Goal: Information Seeking & Learning: Learn about a topic

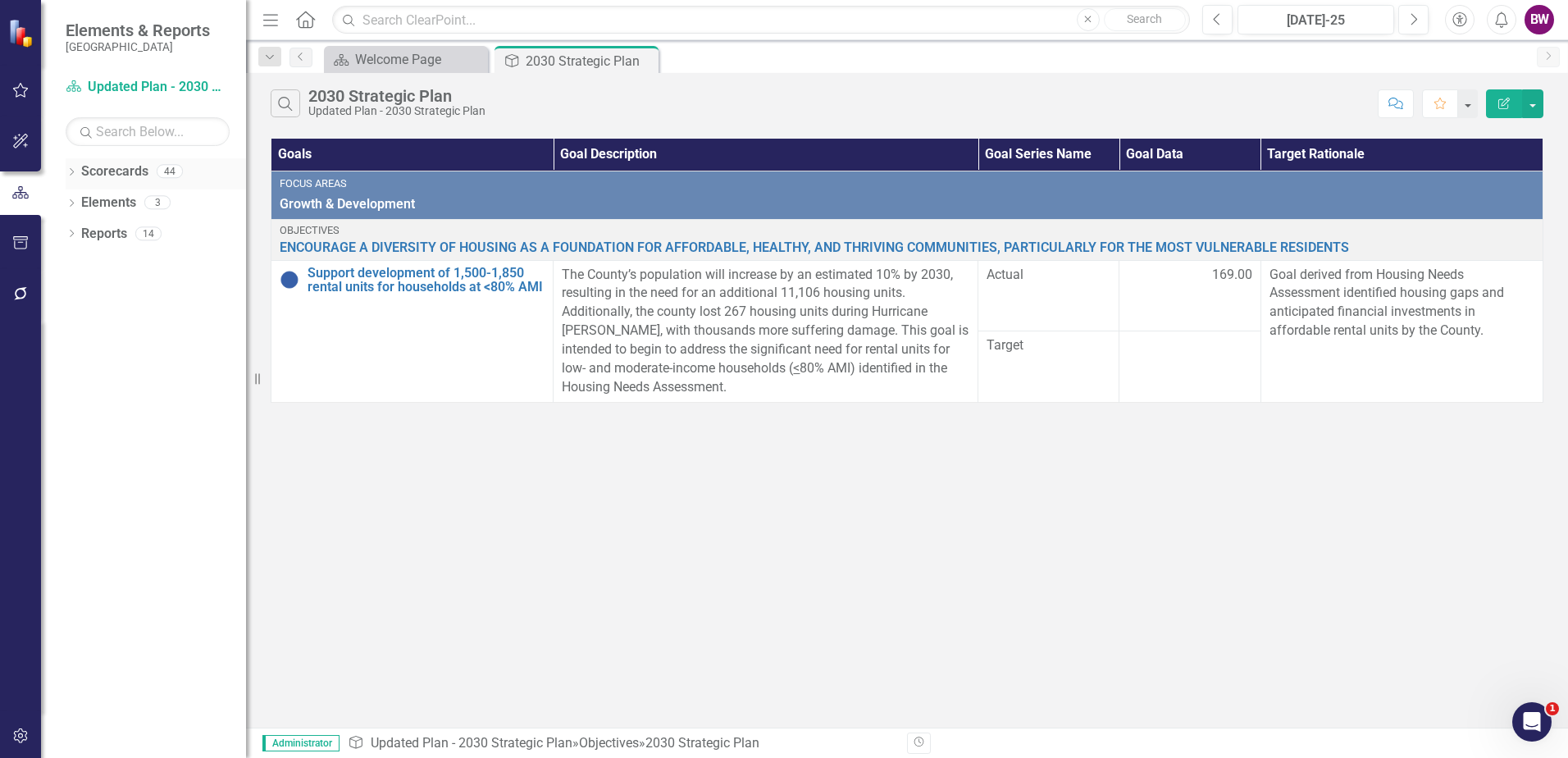
click at [75, 169] on icon "Dropdown" at bounding box center [71, 173] width 11 height 9
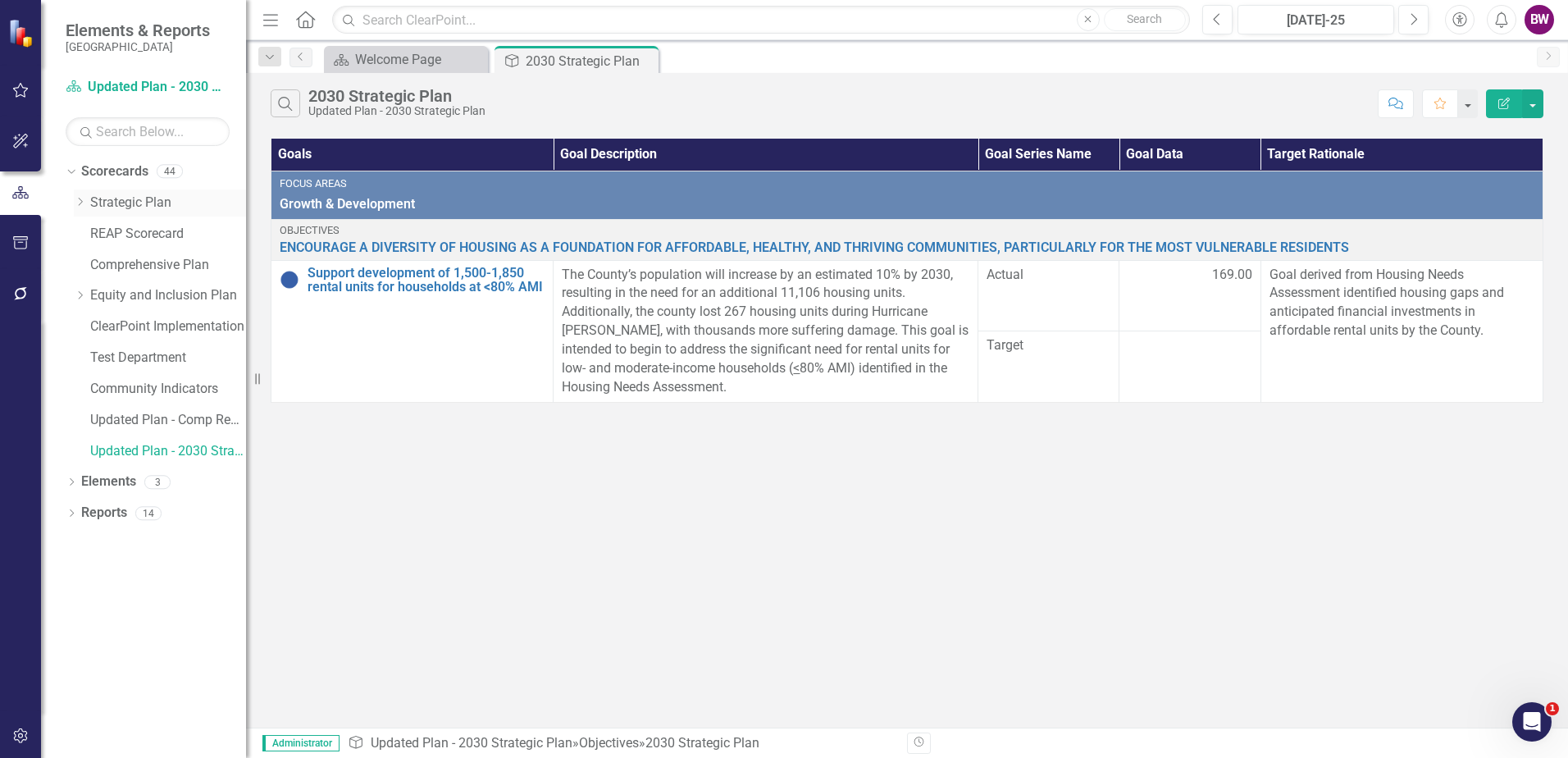
click at [112, 208] on link "Strategic Plan" at bounding box center [168, 203] width 156 height 19
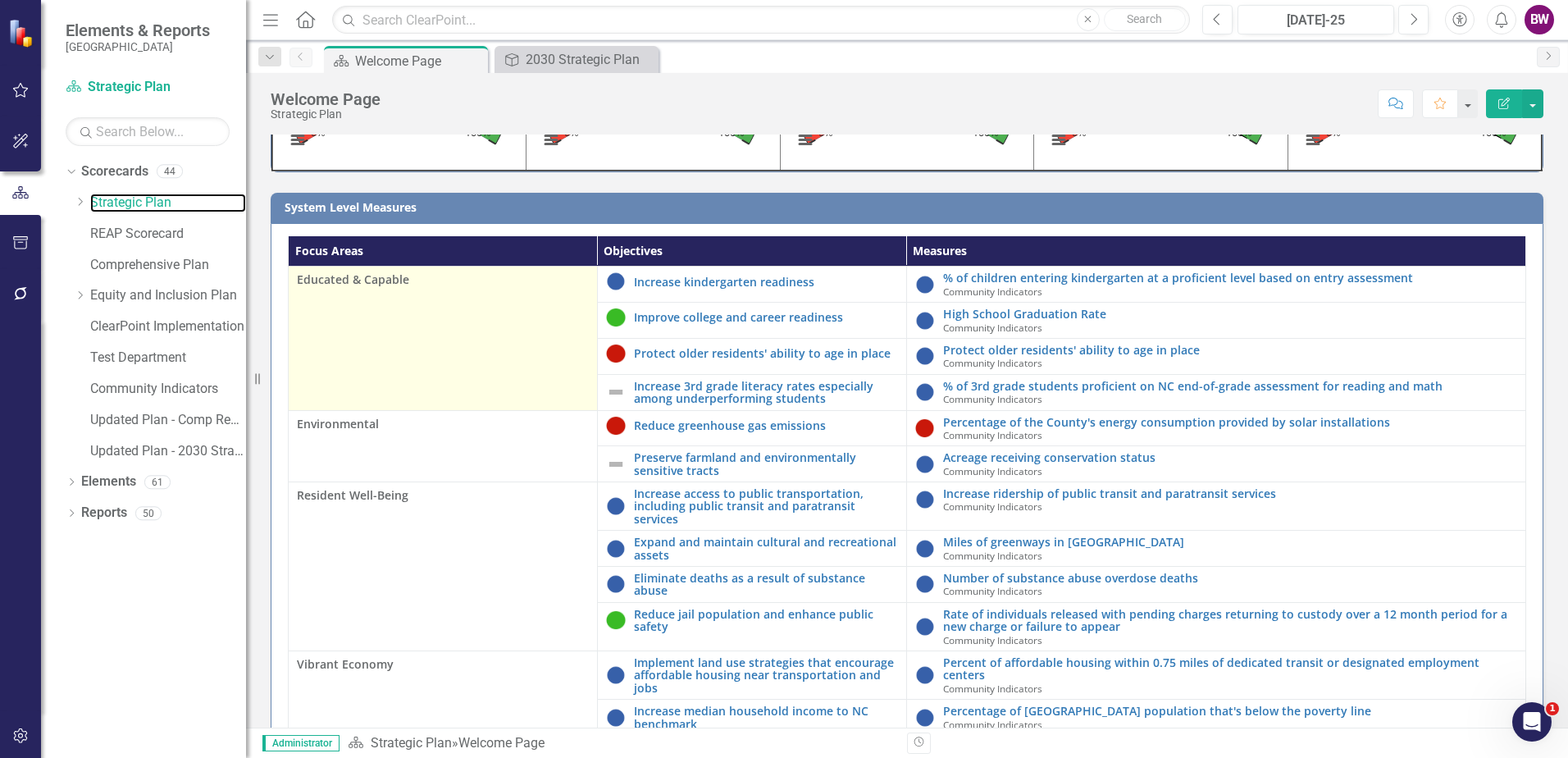
scroll to position [246, 0]
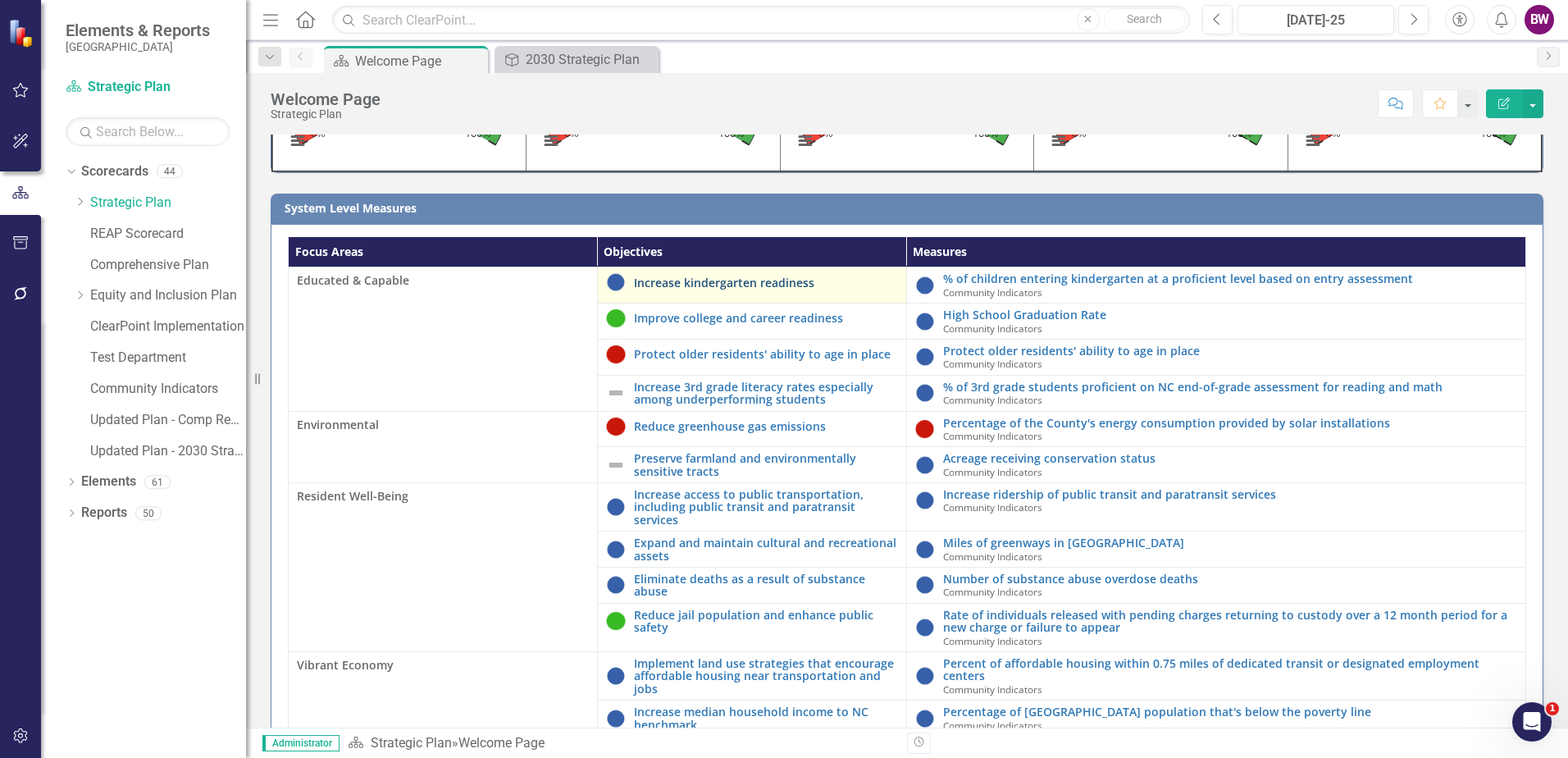
click at [775, 279] on link "Increase kindergarten readiness" at bounding box center [766, 283] width 264 height 12
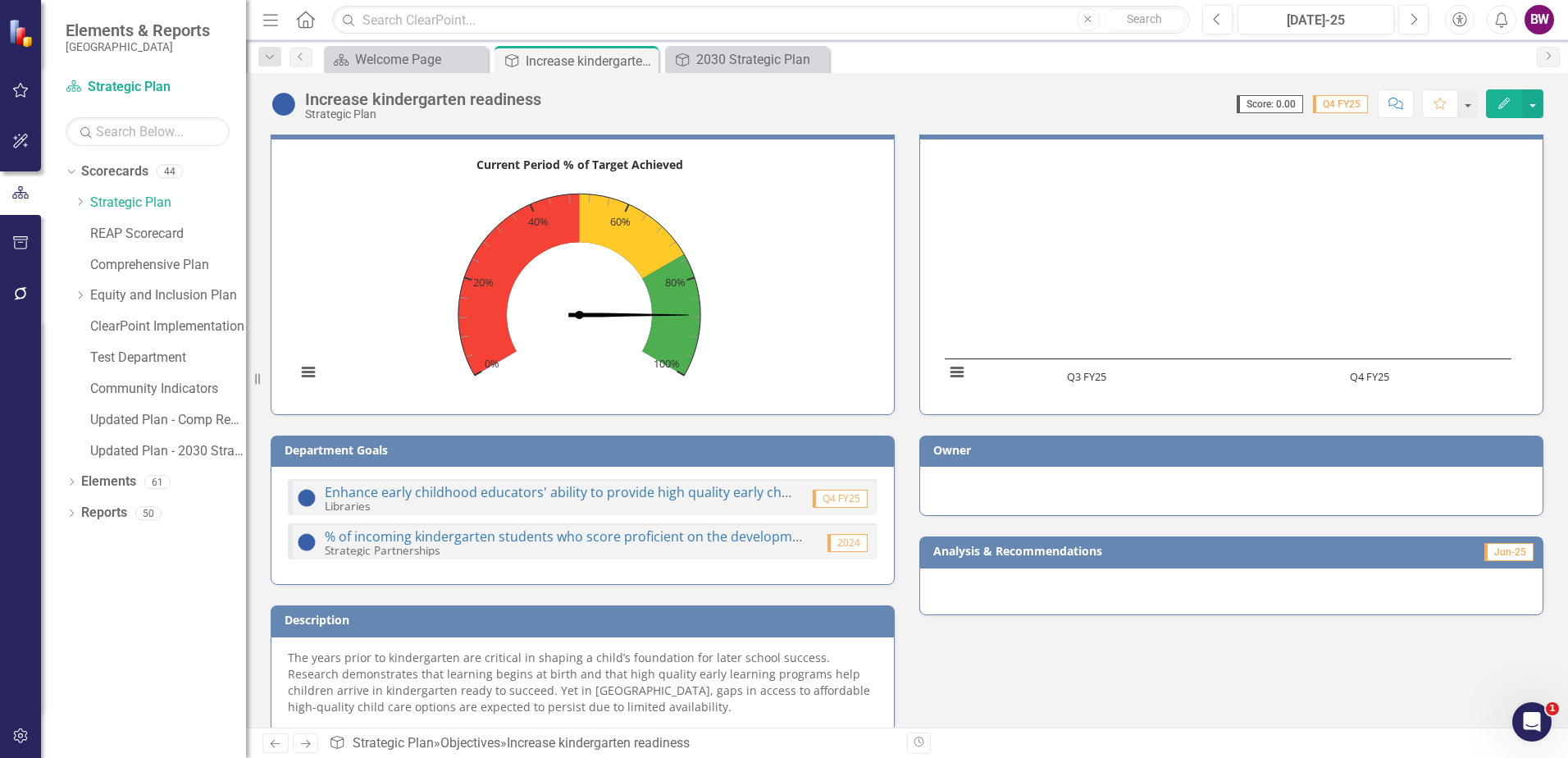
scroll to position [60, 0]
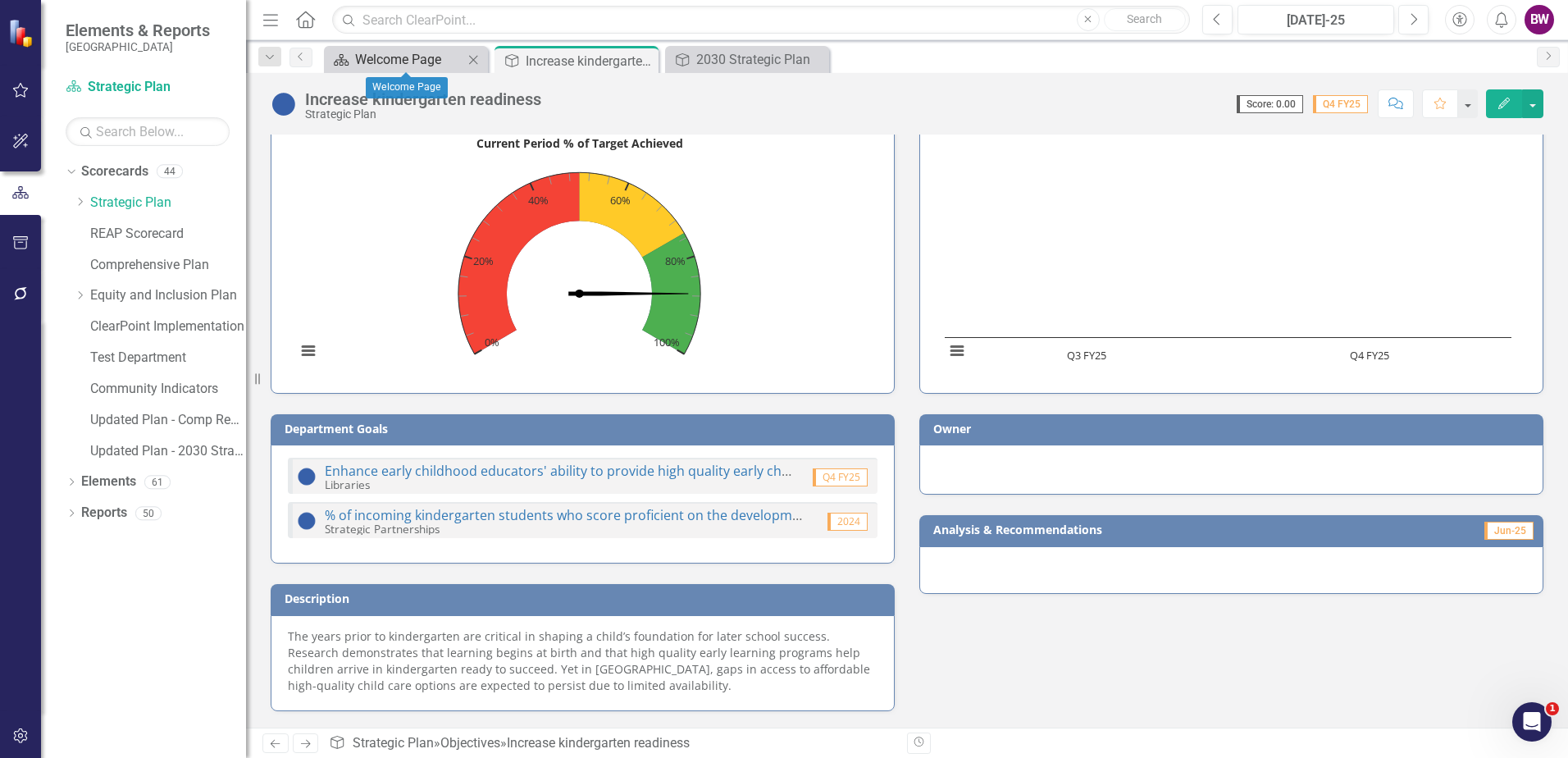
click at [419, 65] on div "Welcome Page" at bounding box center [409, 60] width 108 height 20
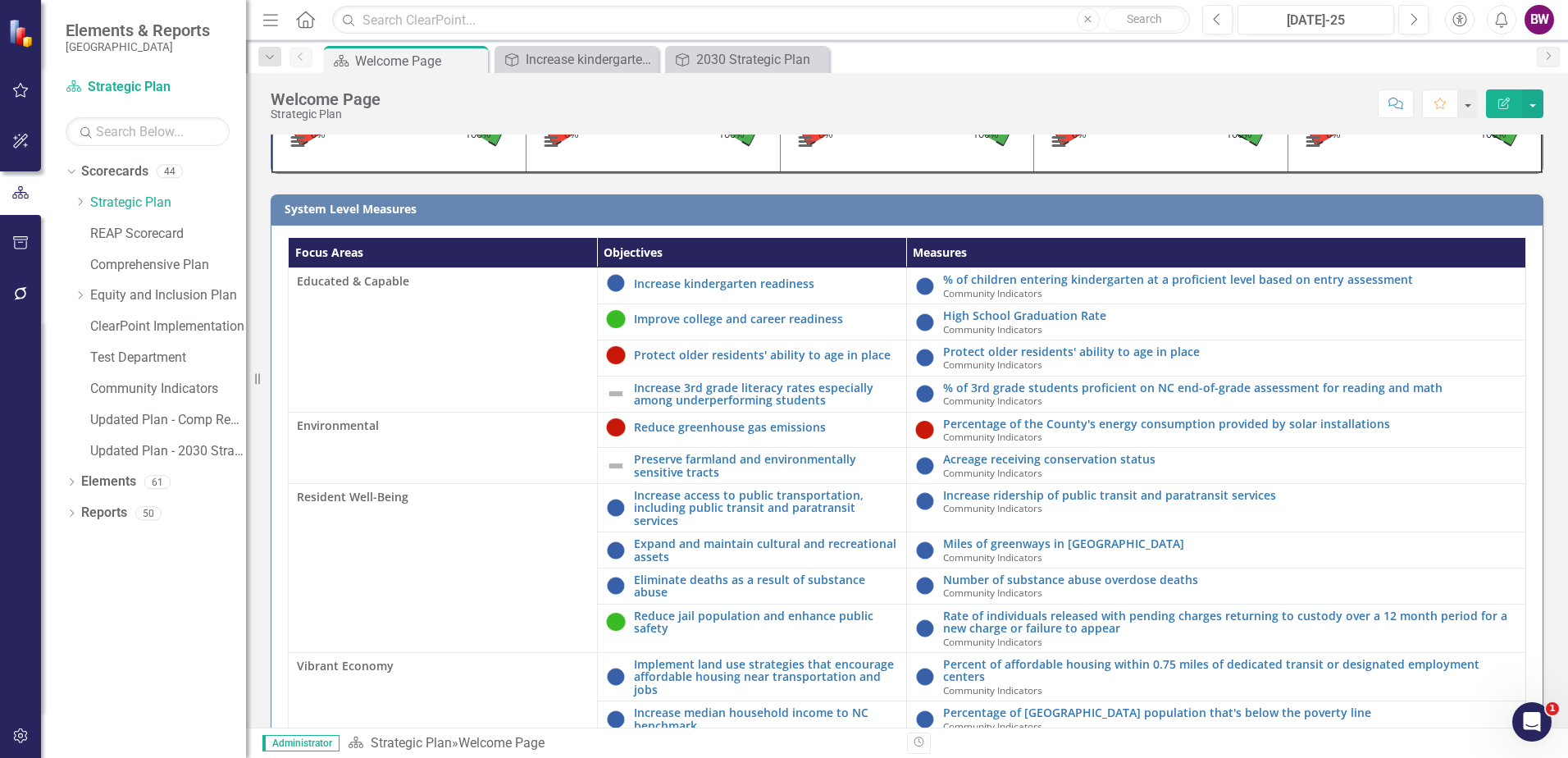
scroll to position [246, 0]
click at [774, 324] on link "Improve college and career readiness" at bounding box center [766, 318] width 264 height 12
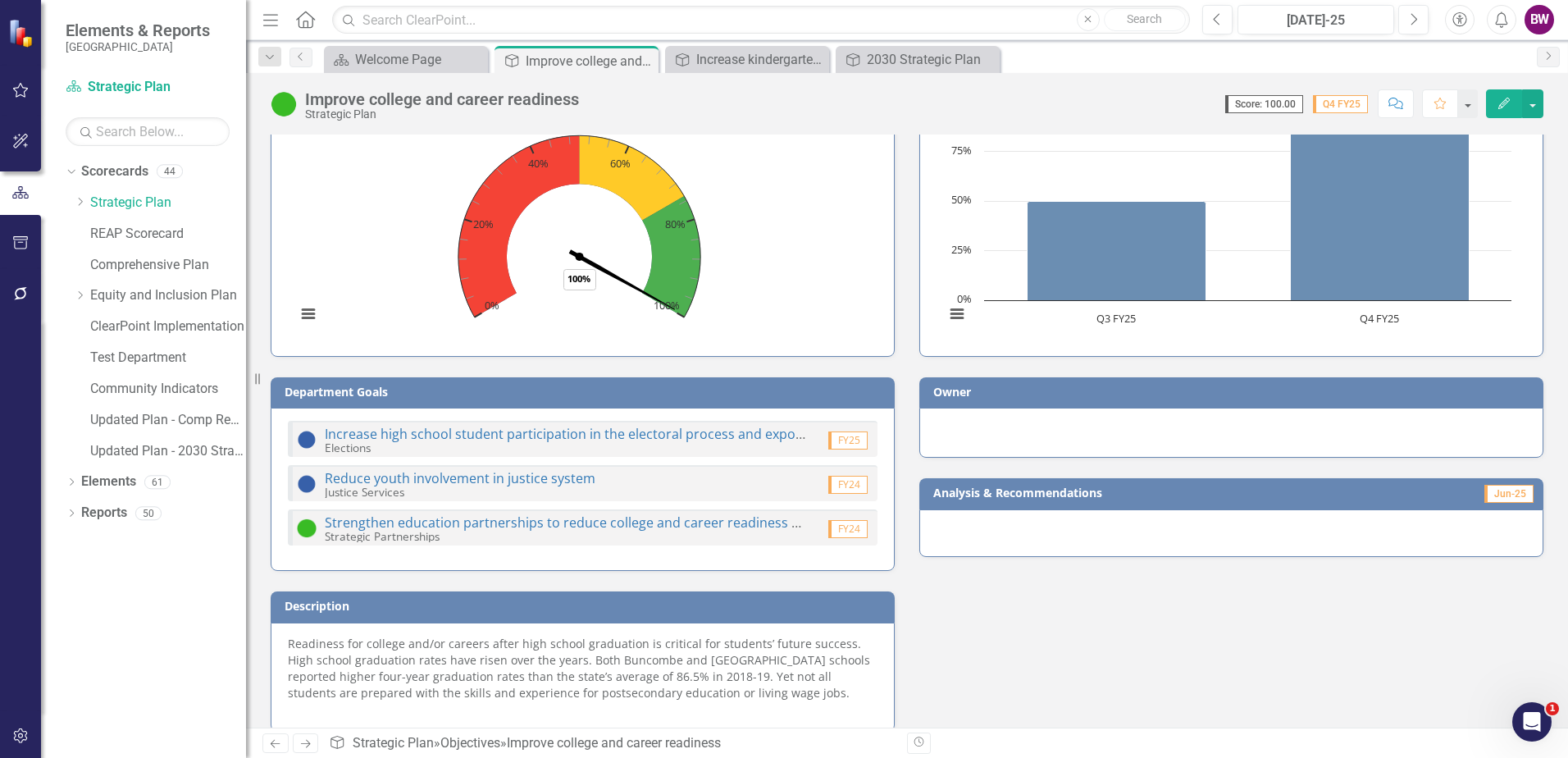
scroll to position [118, 0]
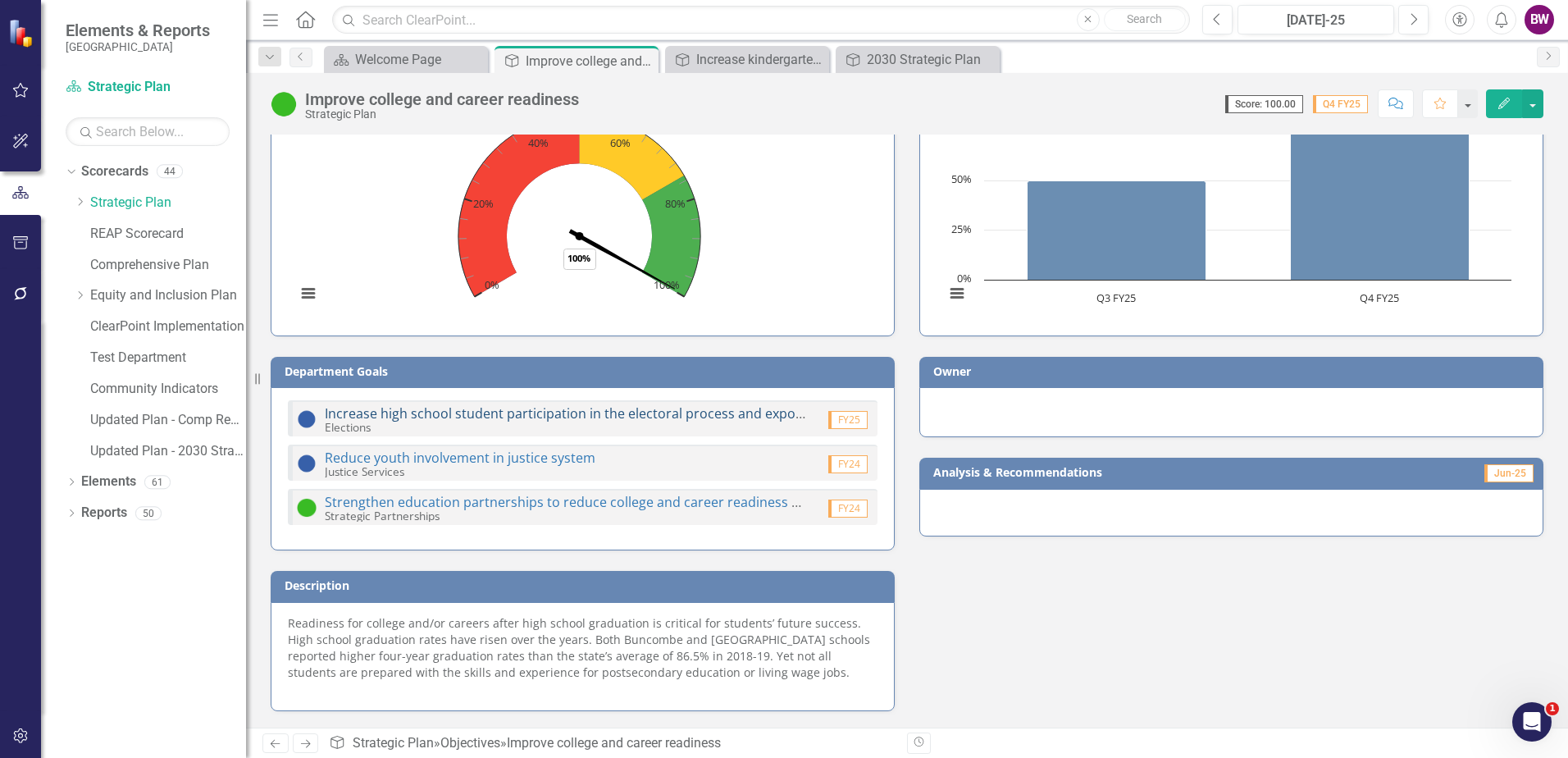
click at [765, 414] on link "Increase high school student participation in the electoral process and expose …" at bounding box center [669, 413] width 690 height 18
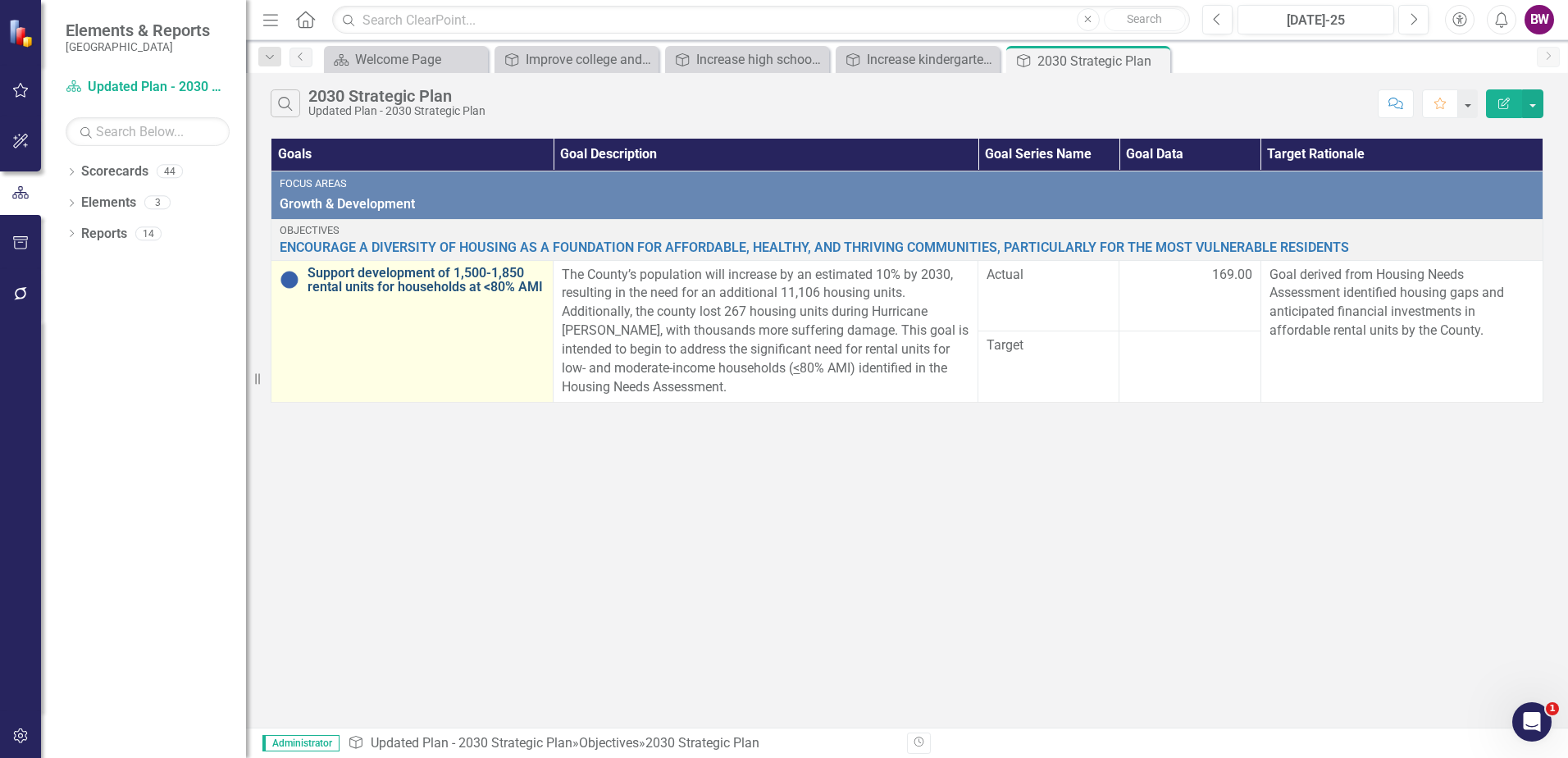
click at [485, 284] on link "Support development of 1,500-1,850 rental units for households at <80% AMI" at bounding box center [426, 280] width 237 height 29
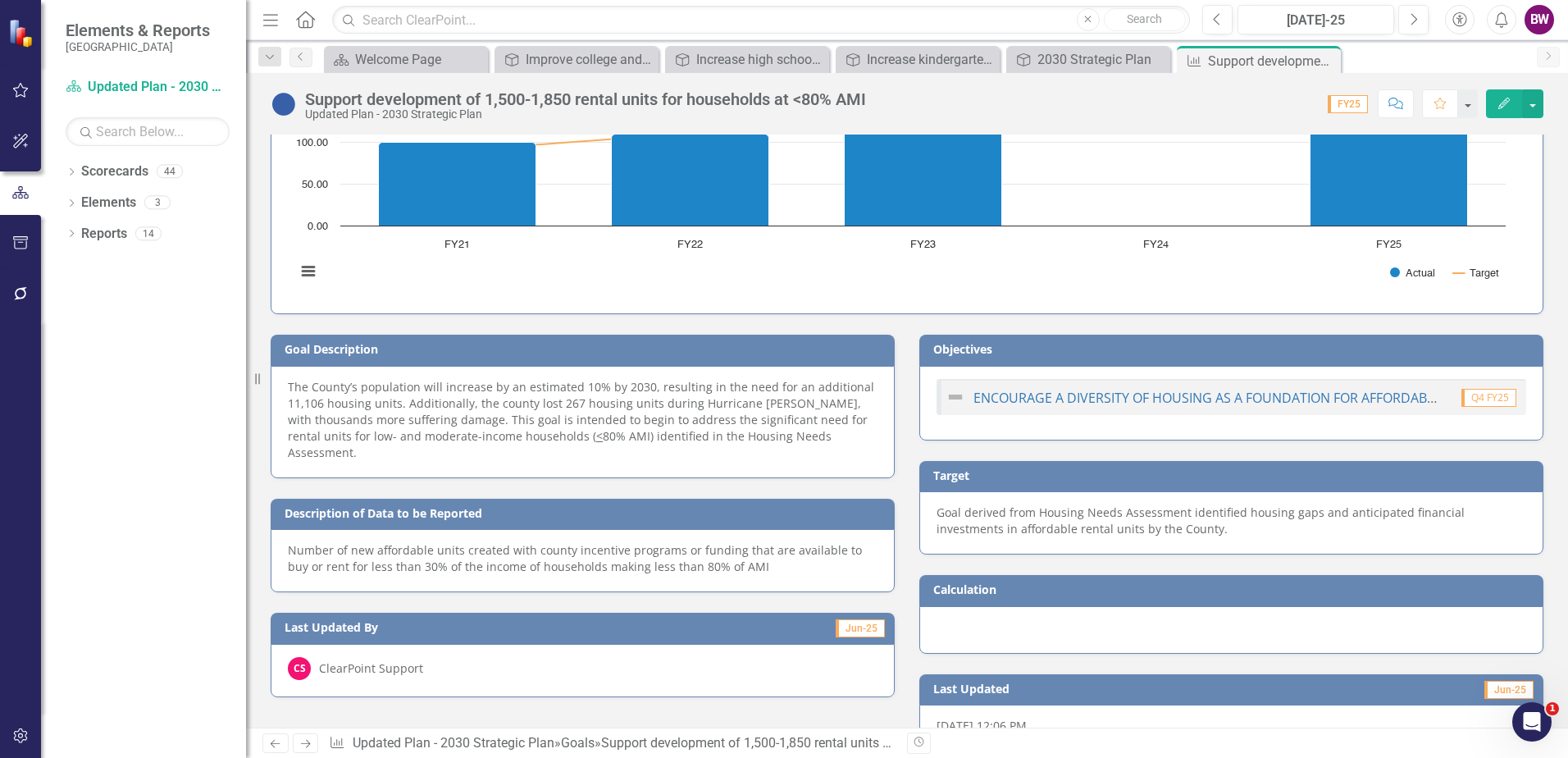
scroll to position [164, 0]
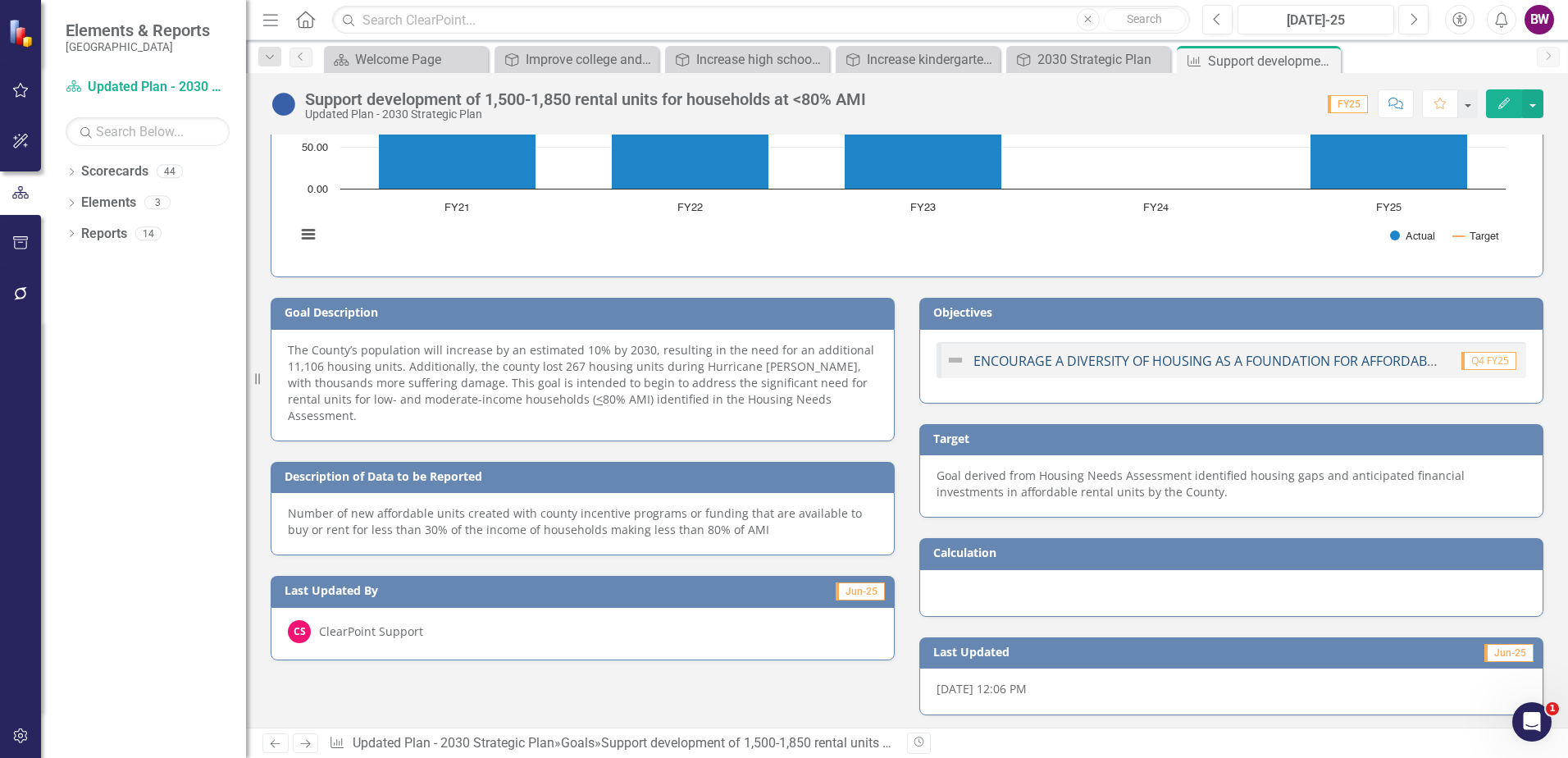
click at [1099, 358] on link "ENCOURAGE A DIVERSITY OF HOUSING AS A FOUNDATION FOR AFFORDABLE, HEALTHY, AND T…" at bounding box center [1508, 360] width 1067 height 18
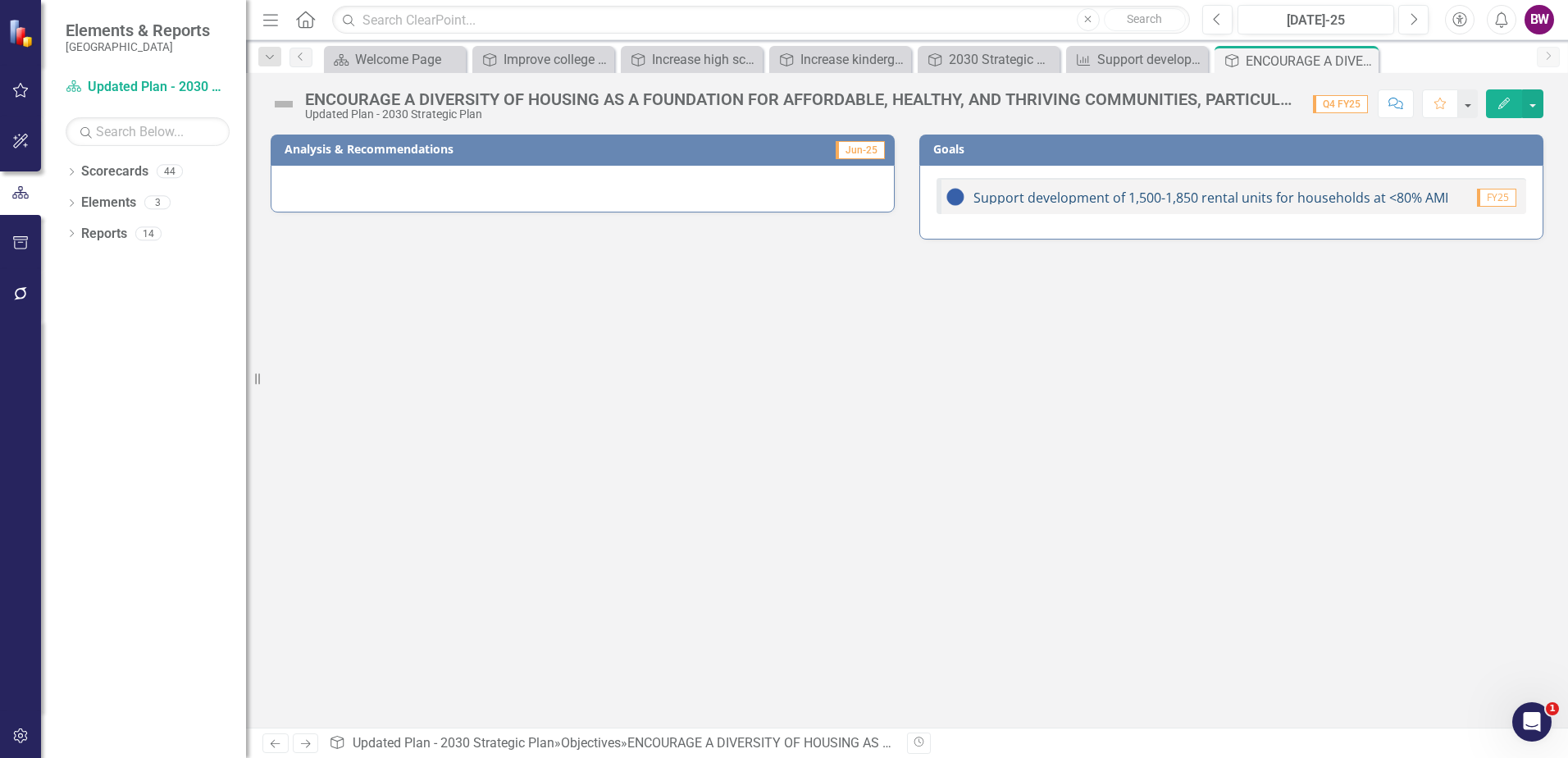
click at [1084, 202] on link "Support development of 1,500-1,850 rental units for households at <80% AMI" at bounding box center [1211, 198] width 475 height 18
